Goal: Information Seeking & Learning: Learn about a topic

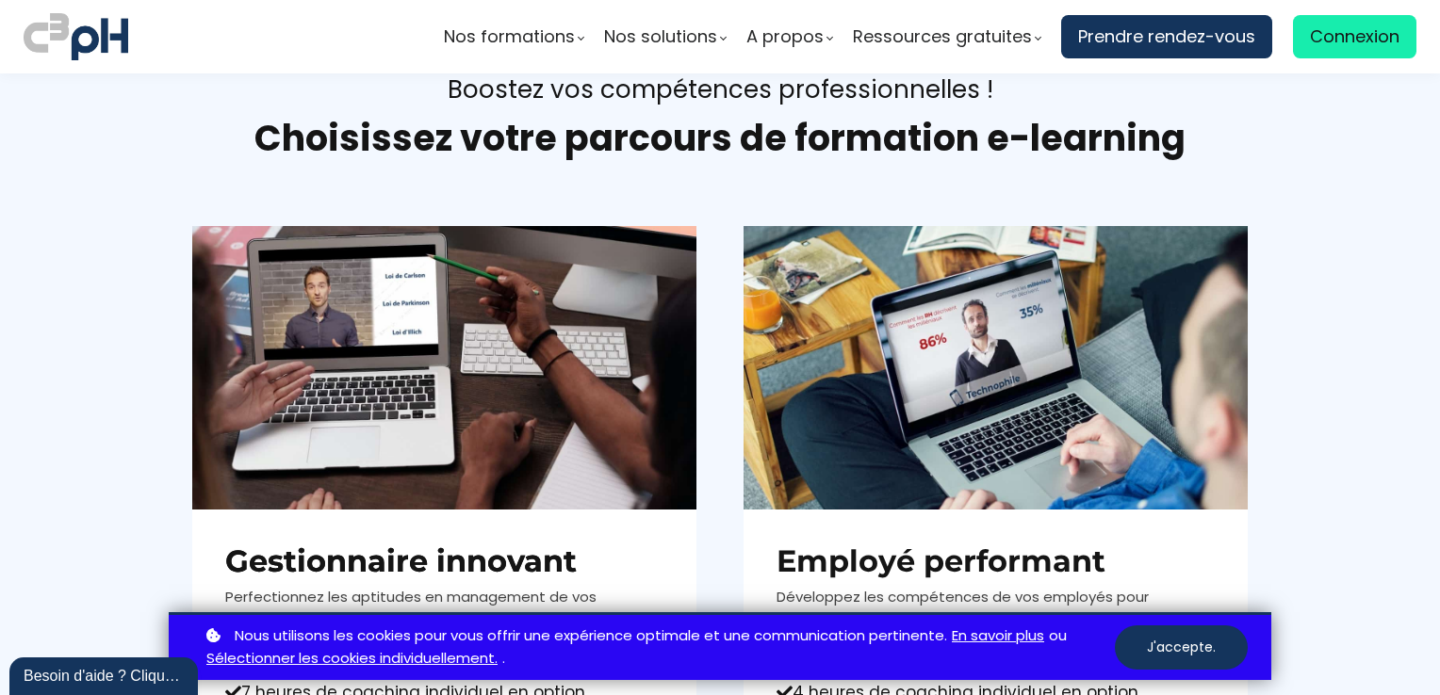
scroll to position [848, 0]
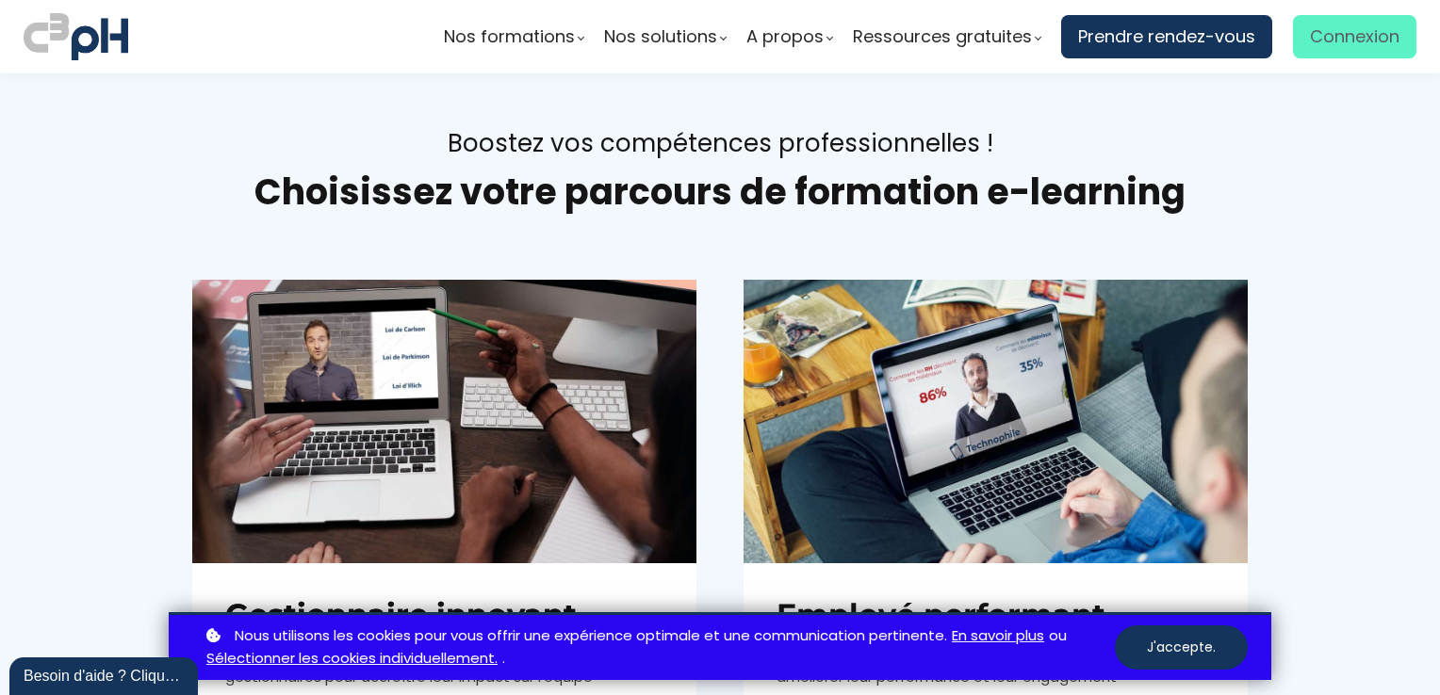
click at [1342, 39] on span "Connexion" at bounding box center [1355, 37] width 90 height 28
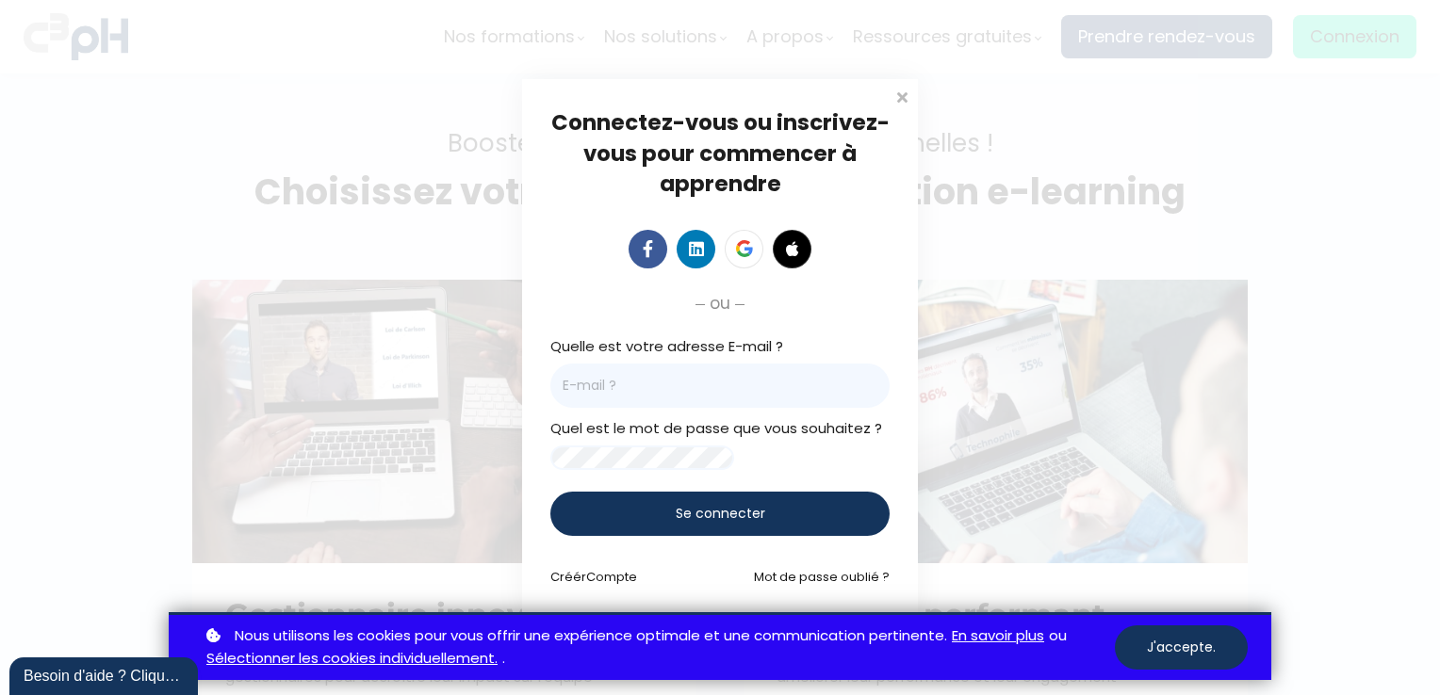
click at [606, 374] on input "email" at bounding box center [719, 386] width 339 height 44
type input "kdube@groupebouchersports.com"
click at [731, 514] on span "Se connecter" at bounding box center [721, 514] width 90 height 20
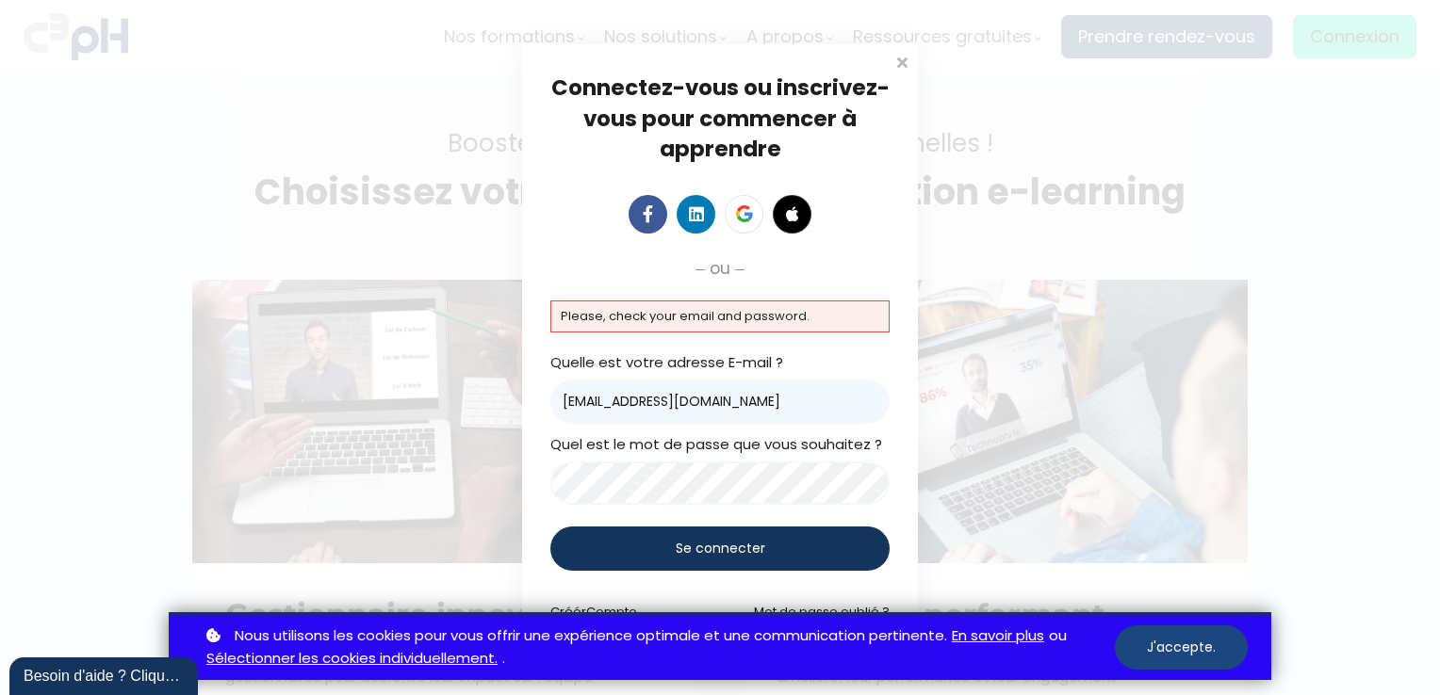
click at [1180, 642] on button "J'accepte." at bounding box center [1181, 648] width 133 height 44
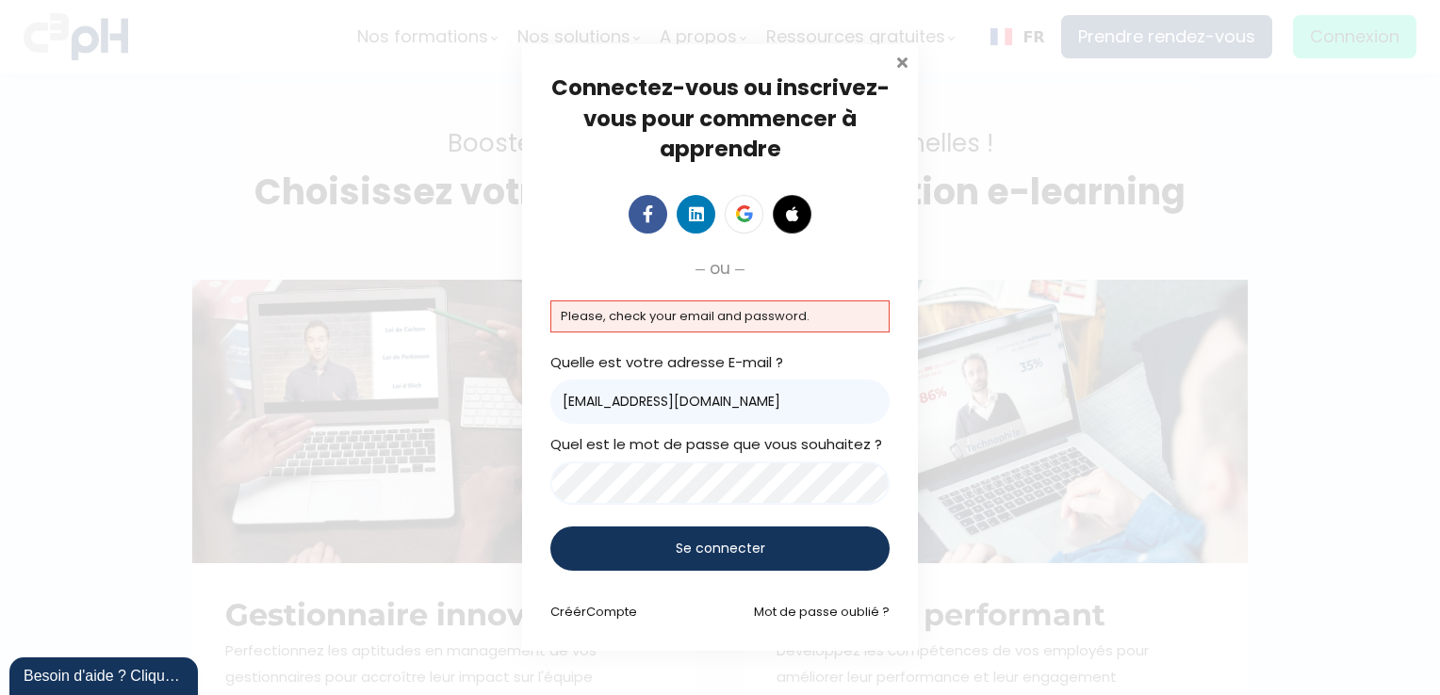
click at [892, 62] on span at bounding box center [901, 60] width 19 height 19
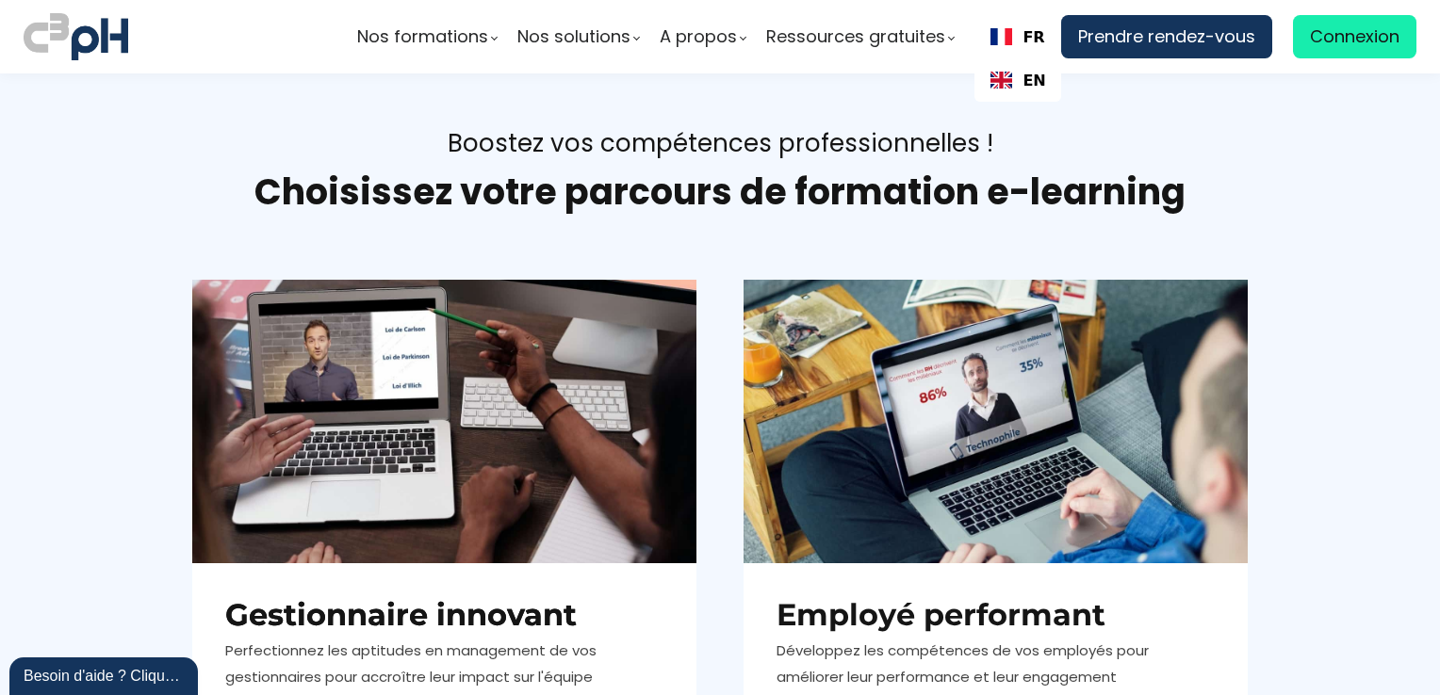
click at [1017, 35] on link "FR" at bounding box center [1017, 37] width 55 height 18
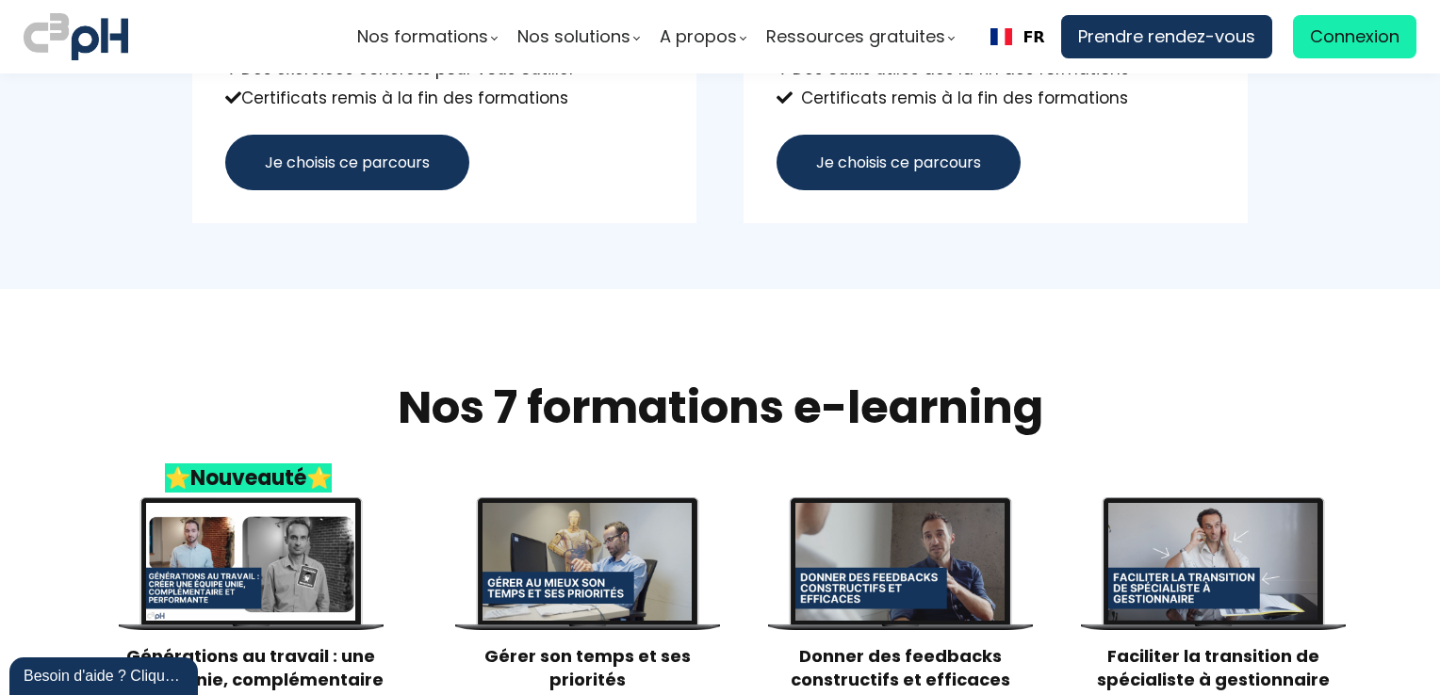
scroll to position [1885, 0]
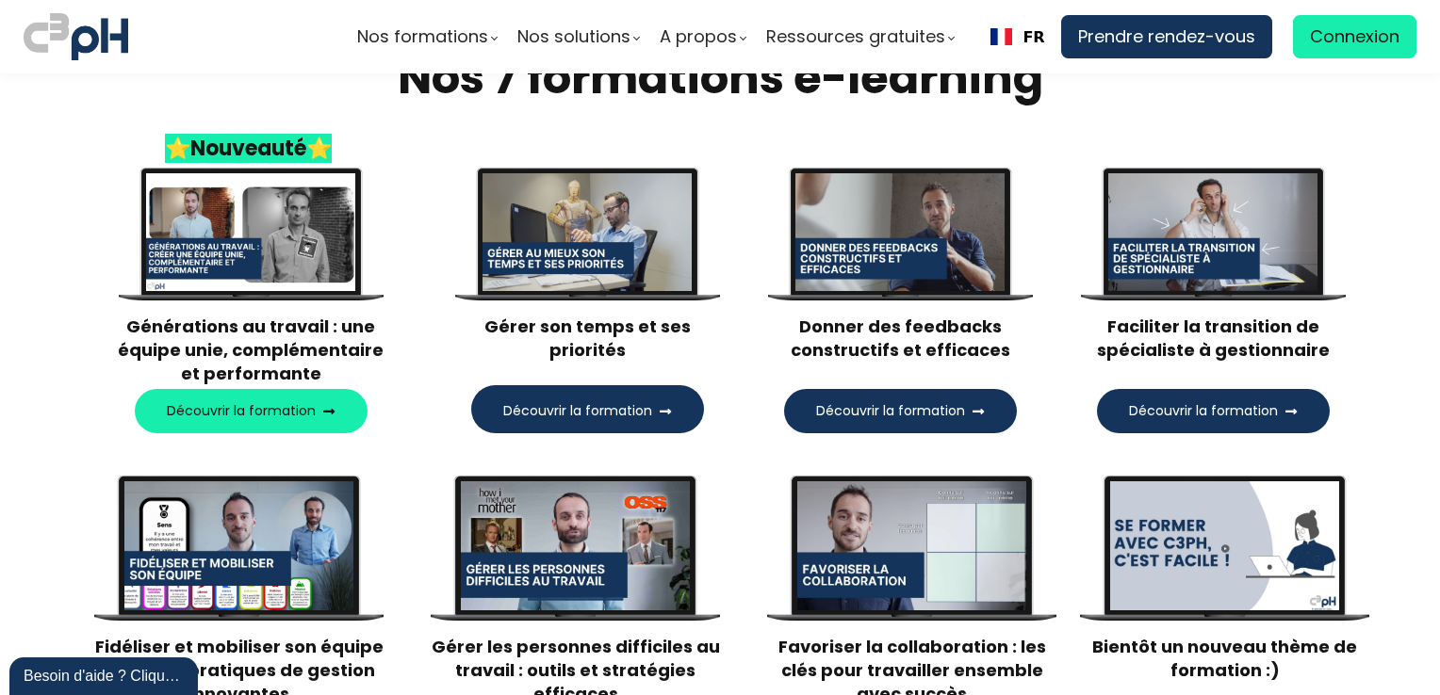
click at [205, 405] on span "Découvrir la formation" at bounding box center [241, 411] width 149 height 20
